Goal: Task Accomplishment & Management: Complete application form

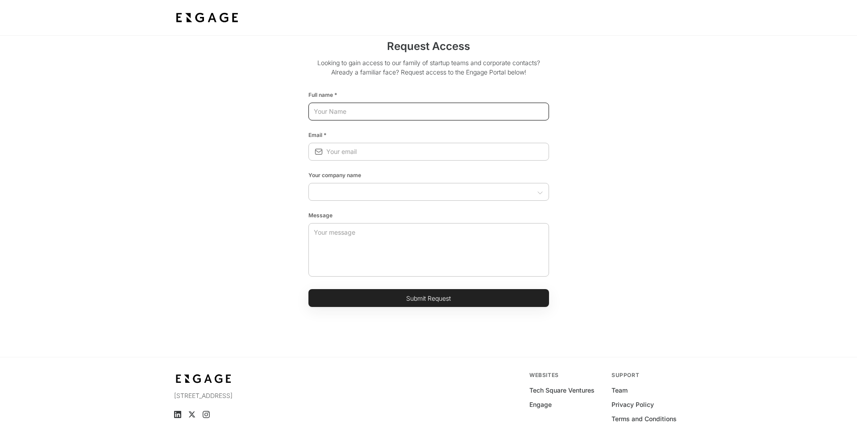
scroll to position [49, 0]
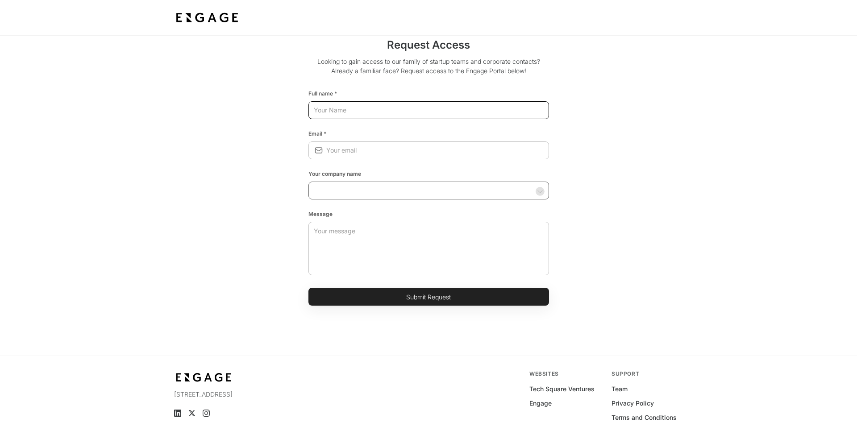
click at [541, 188] on icon "Open" at bounding box center [540, 191] width 7 height 7
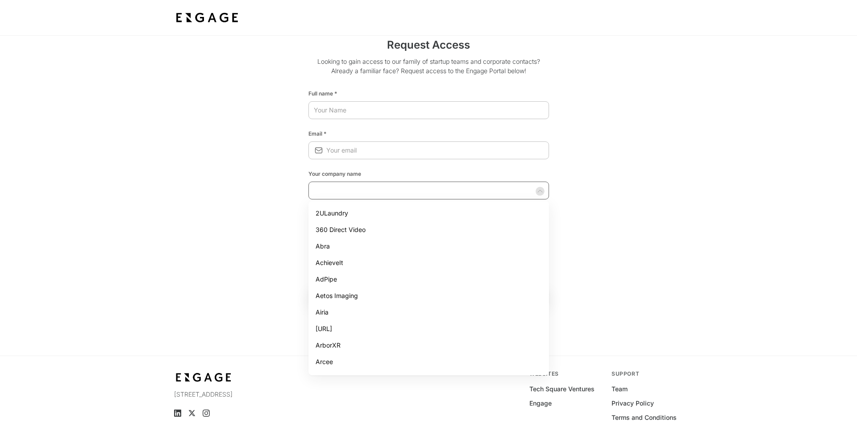
click at [541, 188] on icon "Close" at bounding box center [540, 191] width 7 height 7
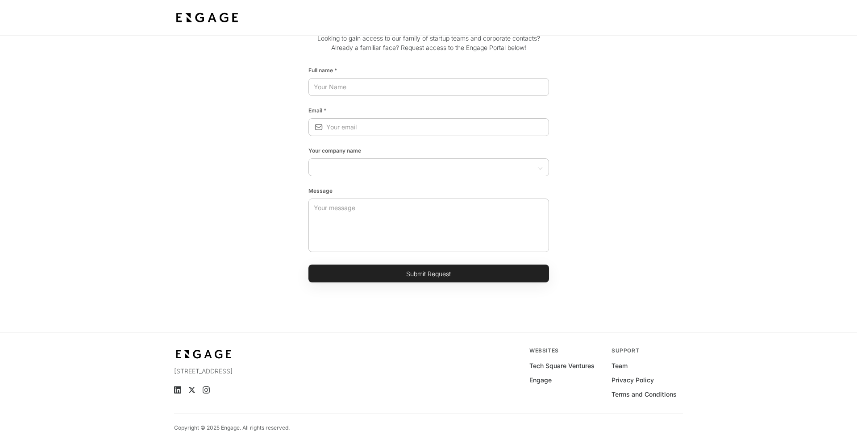
scroll to position [67, 0]
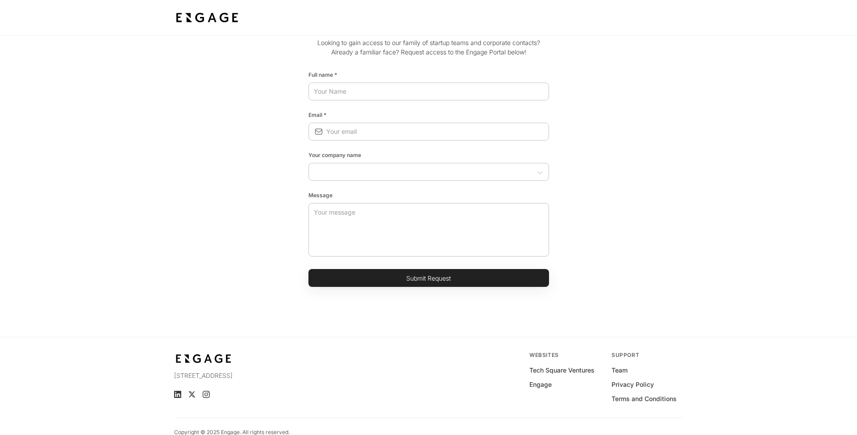
click at [311, 81] on div "​" at bounding box center [429, 91] width 241 height 25
click at [321, 85] on input "text" at bounding box center [429, 91] width 241 height 16
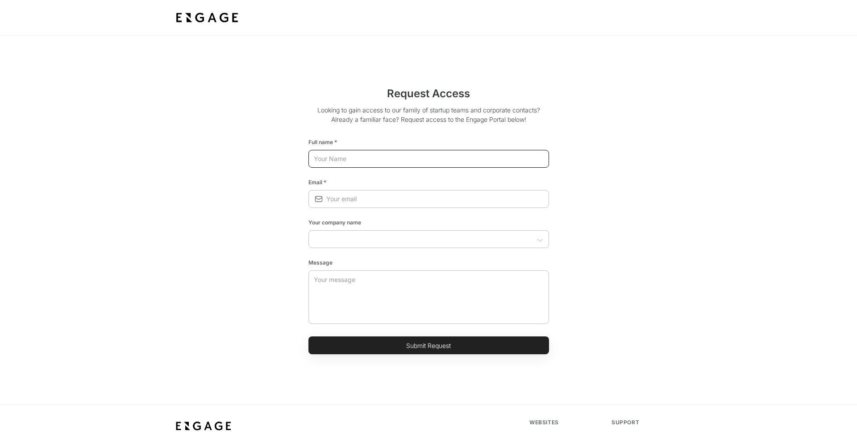
scroll to position [0, 0]
type input "[PERSON_NAME]"
type input "[EMAIL_ADDRESS][DOMAIN_NAME]"
click at [377, 265] on li "DEXA (aka Drone Express)" at bounding box center [429, 262] width 241 height 17
type input "DEXA (aka Drone Express)"
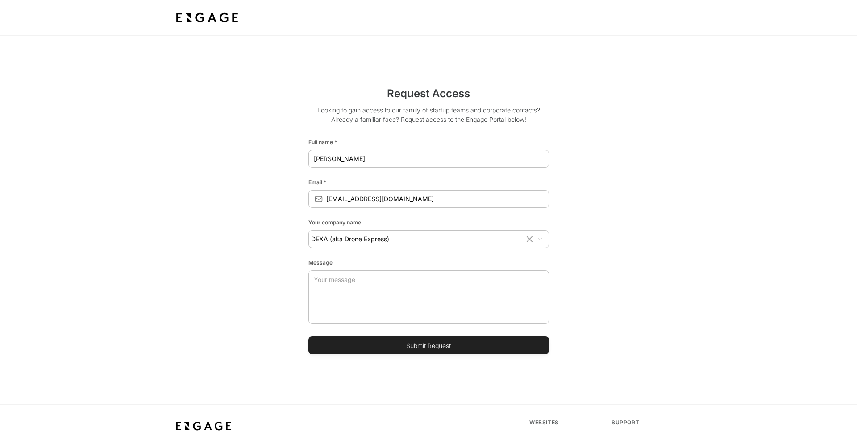
click at [381, 346] on button "Submit Request" at bounding box center [429, 346] width 241 height 18
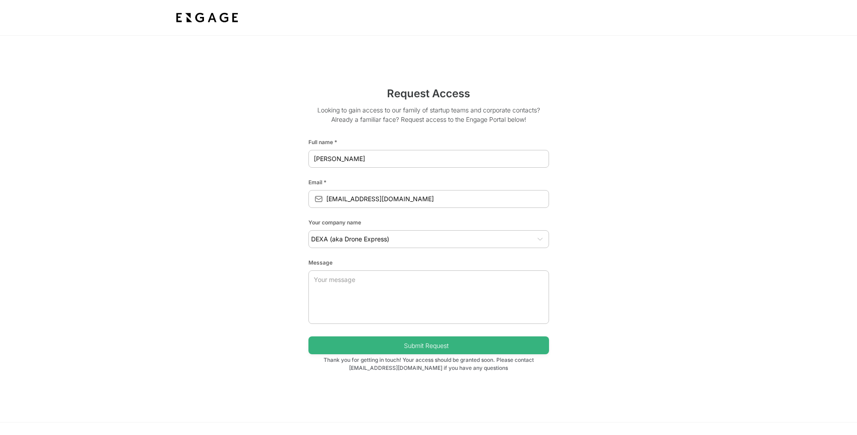
click at [449, 348] on button "Submit Request" at bounding box center [429, 346] width 241 height 18
click at [429, 346] on button "Submit Request" at bounding box center [429, 346] width 241 height 18
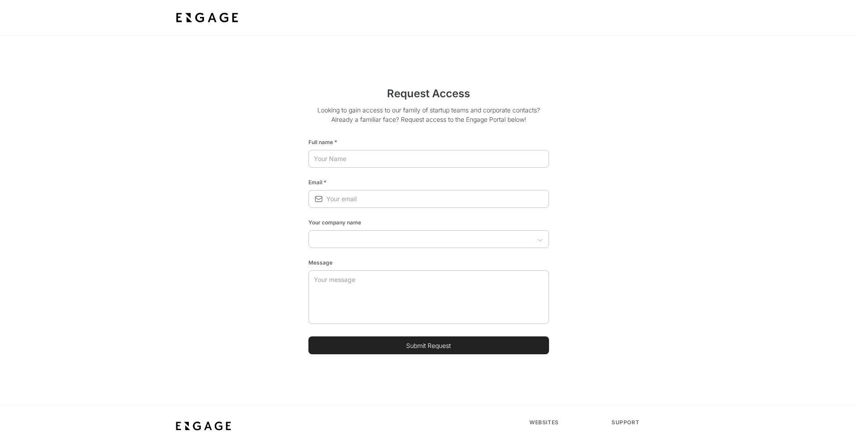
click at [429, 346] on button "Submit Request" at bounding box center [429, 346] width 241 height 18
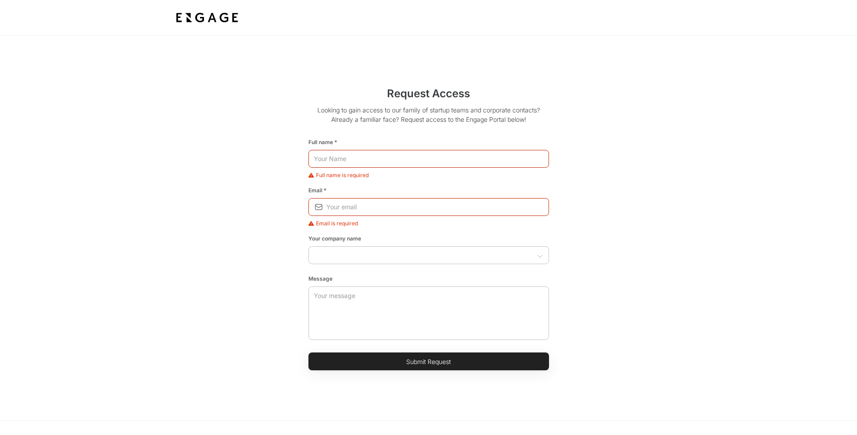
click at [650, 356] on div "Request Access Looking to gain access to our family of startup teams and corpor…" at bounding box center [429, 228] width 496 height 299
